Goal: Transaction & Acquisition: Purchase product/service

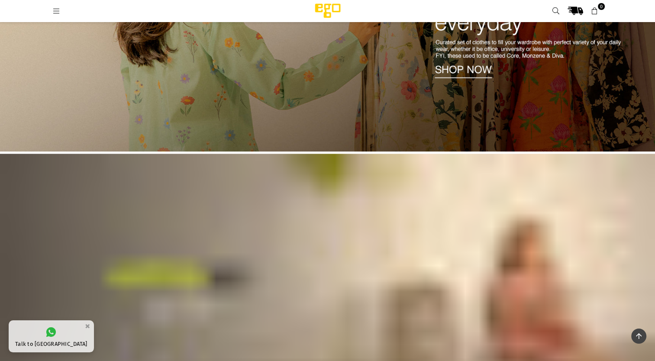
scroll to position [368, 0]
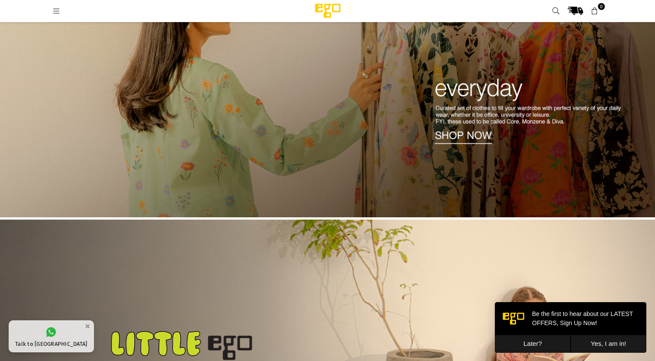
click at [300, 113] on img at bounding box center [327, 78] width 655 height 280
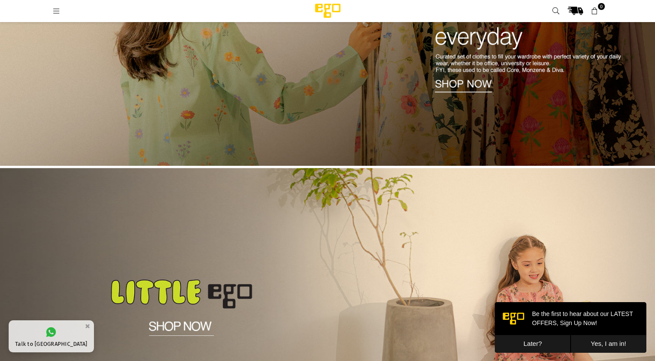
scroll to position [411, 0]
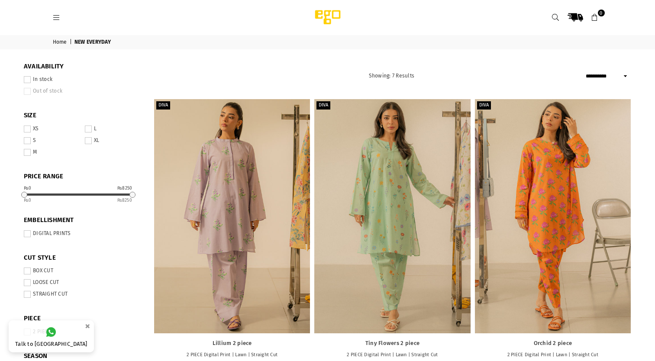
select select "**********"
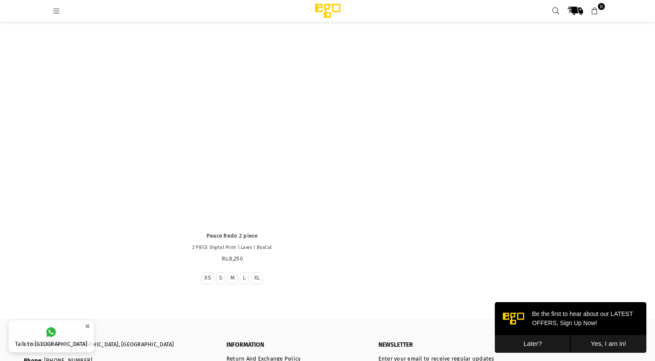
scroll to position [804, 0]
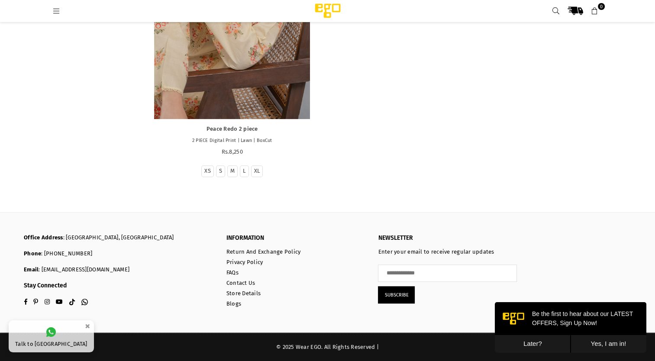
click at [232, 64] on div at bounding box center [232, 2] width 156 height 234
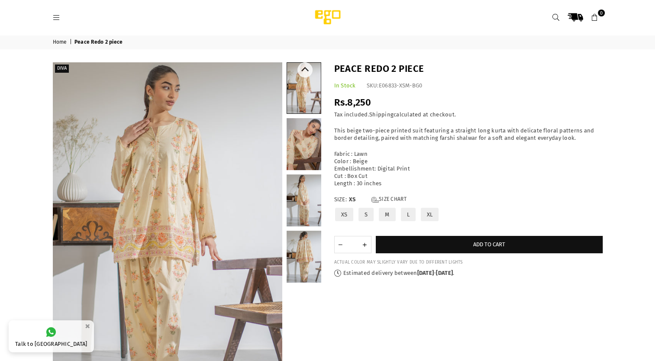
click at [304, 135] on link at bounding box center [304, 144] width 35 height 52
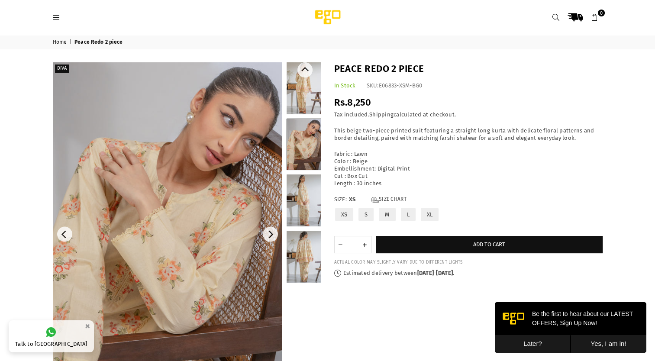
click at [305, 78] on link at bounding box center [304, 88] width 35 height 52
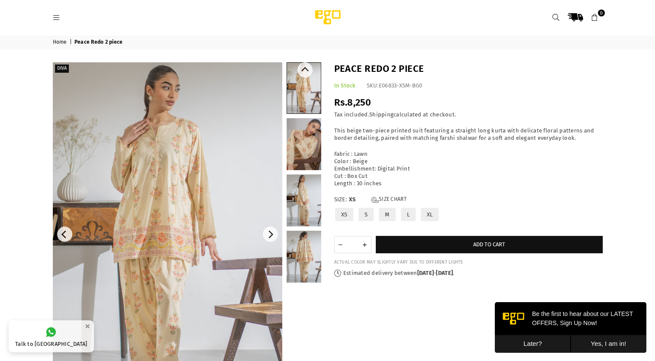
click at [298, 264] on link at bounding box center [304, 257] width 35 height 52
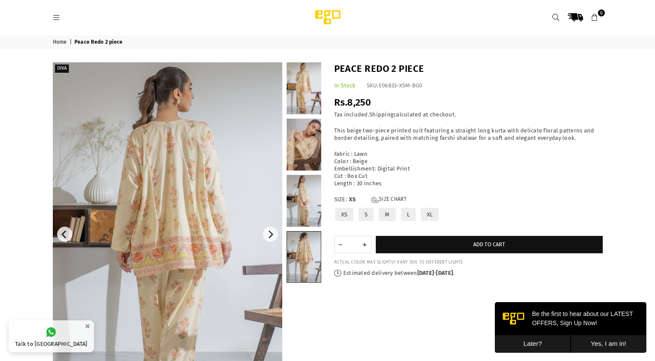
click at [151, 186] on img at bounding box center [168, 234] width 230 height 344
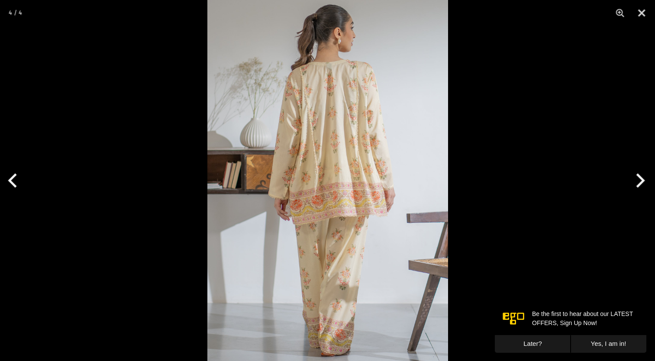
click at [378, 152] on img at bounding box center [327, 180] width 241 height 361
